Goal: Check status: Check status

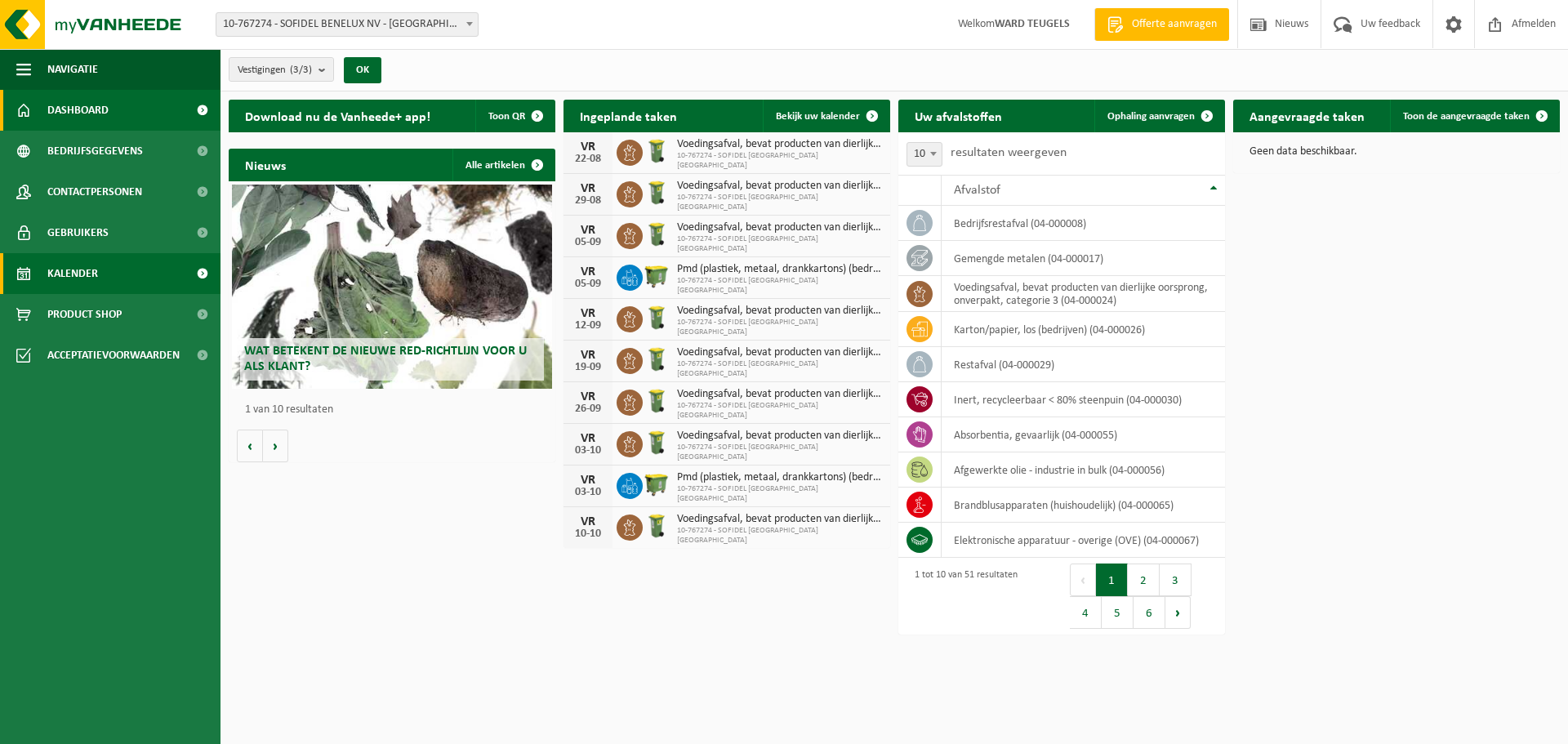
click at [82, 276] on span "Kalender" at bounding box center [73, 274] width 51 height 41
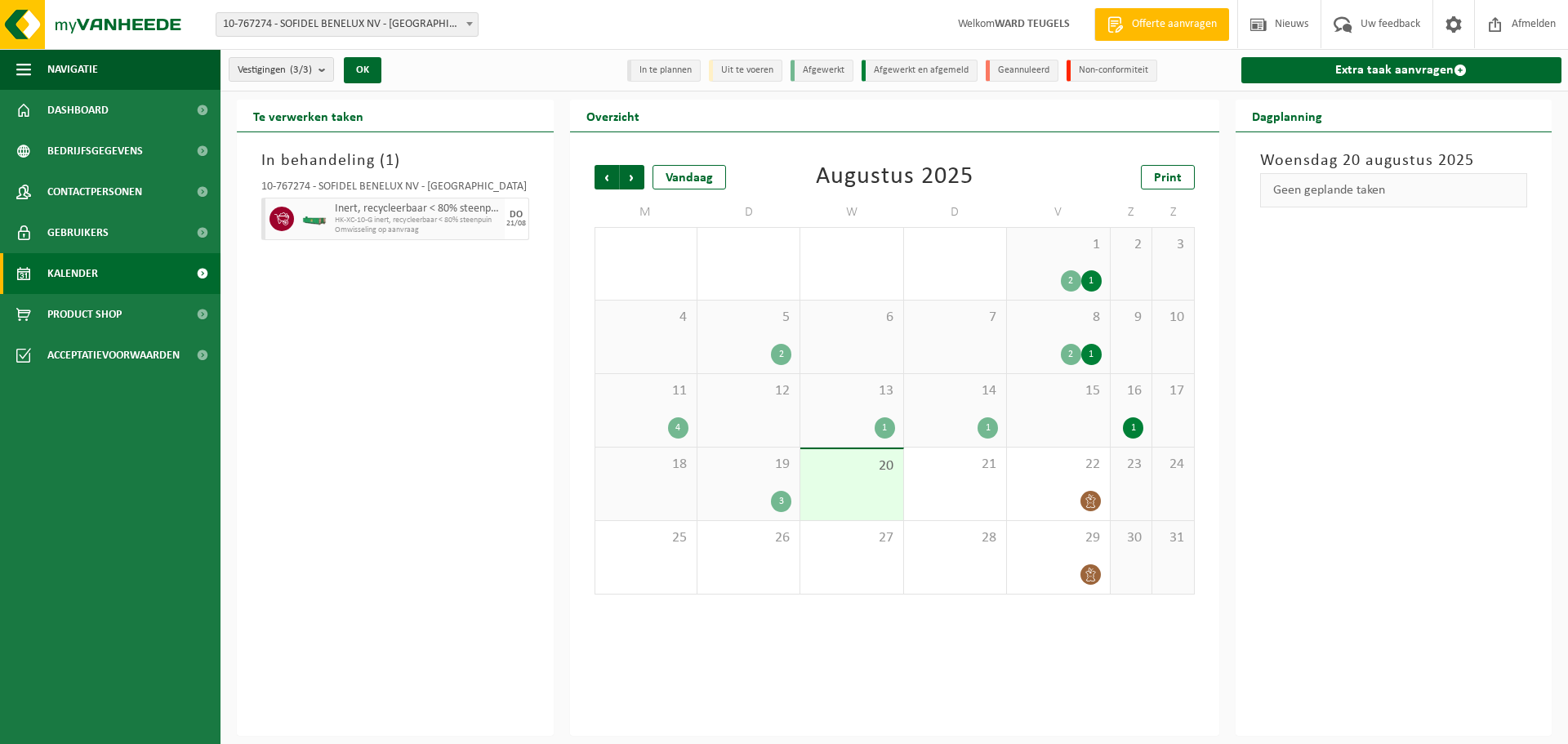
click at [766, 487] on div "19 3" at bounding box center [748, 484] width 103 height 73
